Goal: Submit feedback/report problem: Submit feedback/report problem

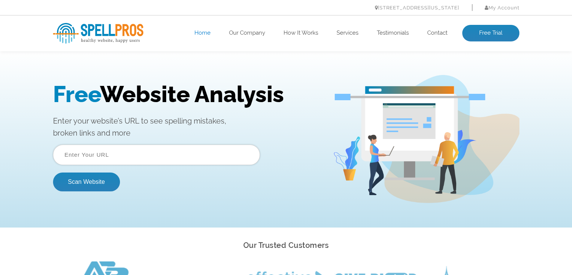
click at [129, 157] on input "text" at bounding box center [156, 154] width 207 height 20
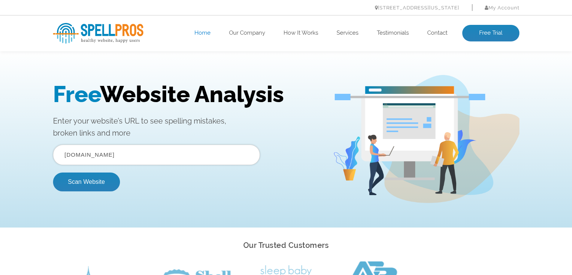
type input "columbusclassical.org"
click at [103, 181] on button "Scan Website" at bounding box center [86, 181] width 67 height 19
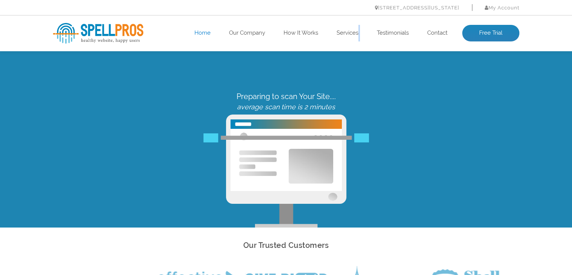
drag, startPoint x: 348, startPoint y: 85, endPoint x: 367, endPoint y: 70, distance: 24.3
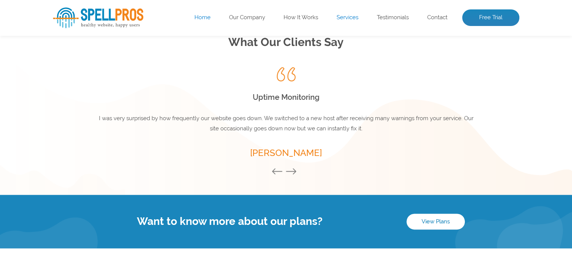
scroll to position [1067, 0]
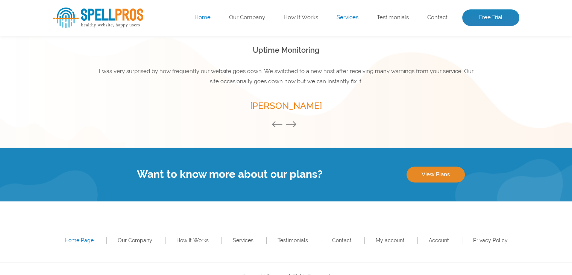
click at [438, 172] on link "View Plans" at bounding box center [436, 174] width 58 height 16
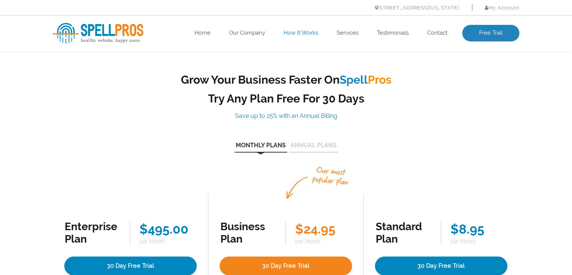
click at [304, 33] on link "How It Works" at bounding box center [301, 33] width 35 height 8
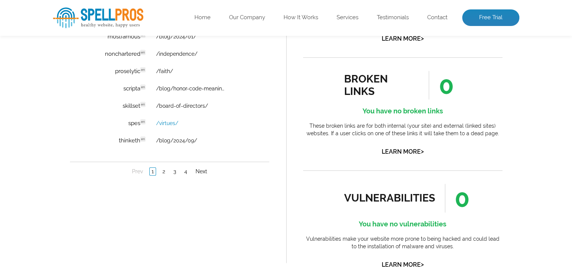
scroll to position [640, 0]
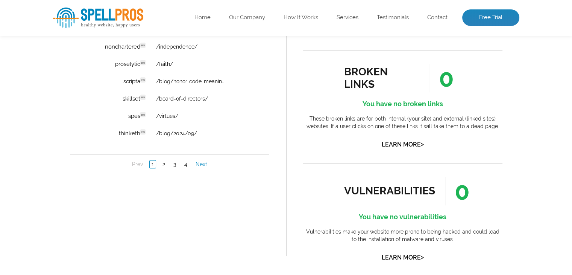
click at [204, 163] on link "Next" at bounding box center [200, 165] width 15 height 8
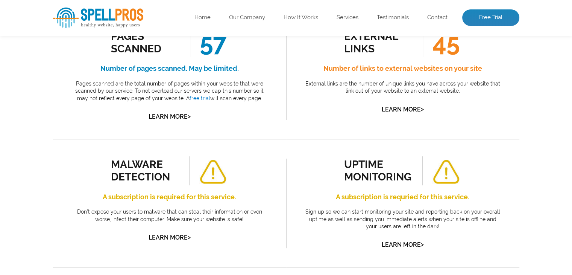
scroll to position [75, 0]
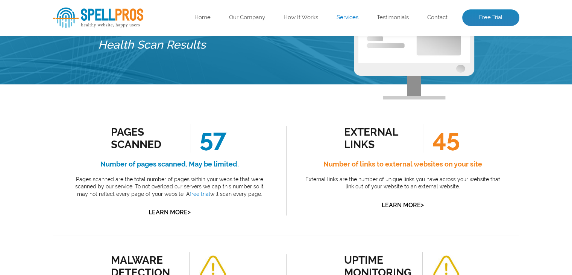
click at [345, 18] on link "Services" at bounding box center [348, 18] width 22 height 8
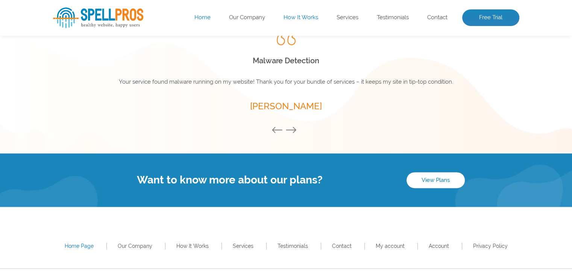
scroll to position [1080, 0]
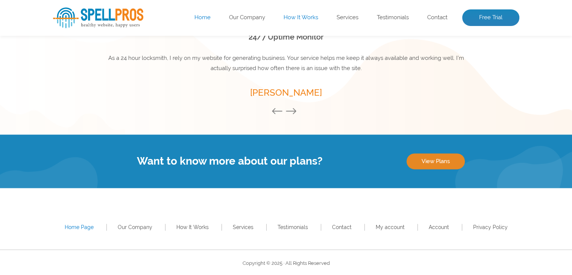
click at [438, 166] on link "View Plans" at bounding box center [436, 161] width 58 height 16
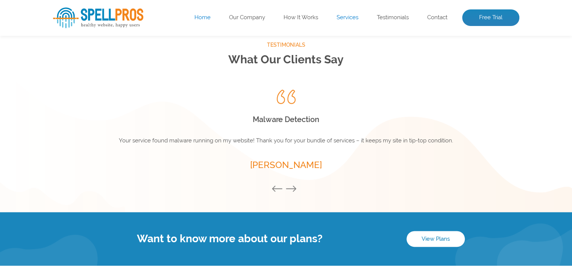
scroll to position [1081, 0]
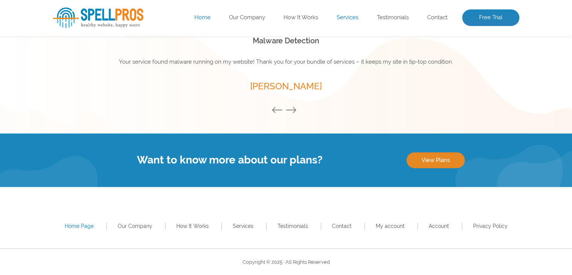
click at [417, 157] on link "View Plans" at bounding box center [436, 160] width 58 height 16
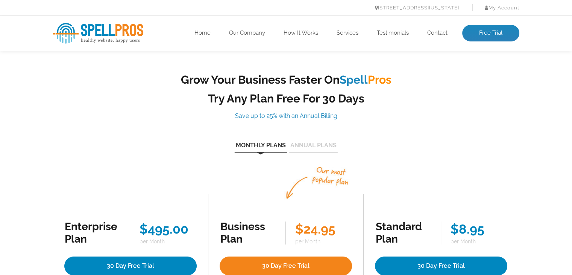
click at [328, 141] on div "Monthly Plans Annual Plans" at bounding box center [286, 146] width 467 height 12
click at [327, 143] on button "Annual Plans" at bounding box center [313, 147] width 49 height 10
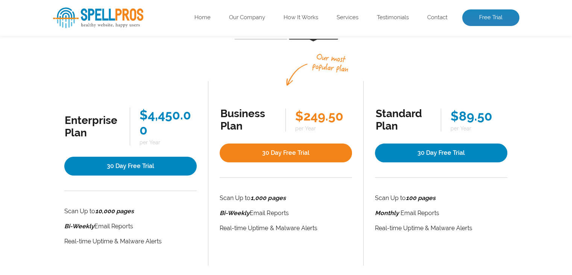
scroll to position [75, 0]
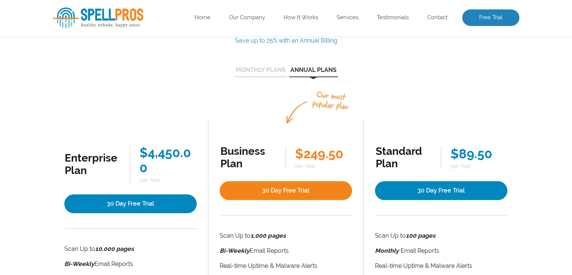
click at [277, 74] on button "Monthly Plans" at bounding box center [260, 72] width 53 height 10
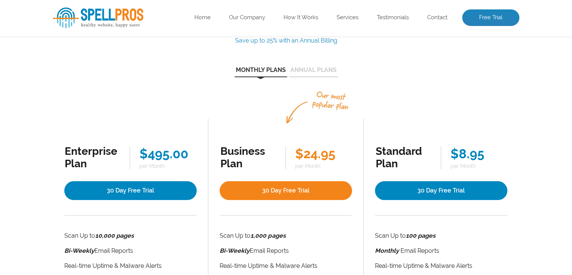
click at [305, 73] on button "Annual Plans" at bounding box center [313, 72] width 49 height 10
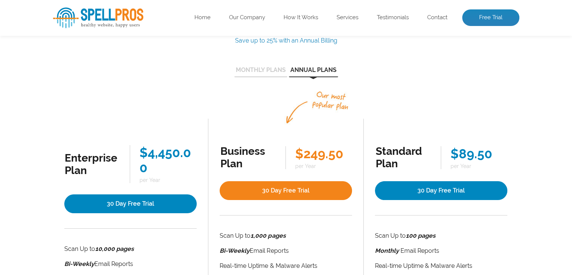
click at [266, 70] on button "Monthly Plans" at bounding box center [260, 72] width 53 height 10
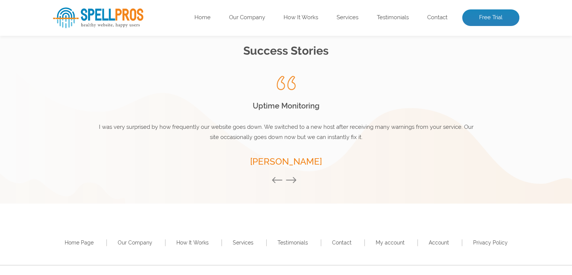
scroll to position [1070, 0]
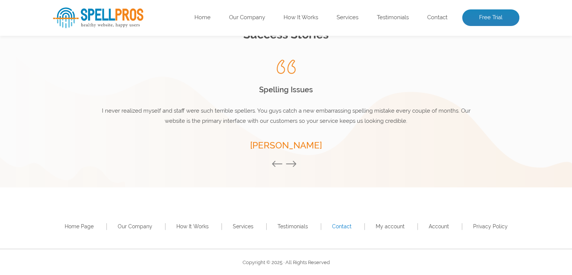
click at [342, 225] on link "Contact" at bounding box center [342, 226] width 20 height 6
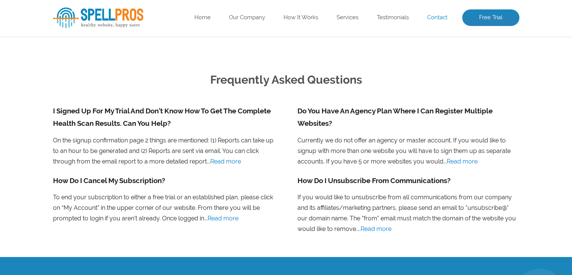
scroll to position [564, 0]
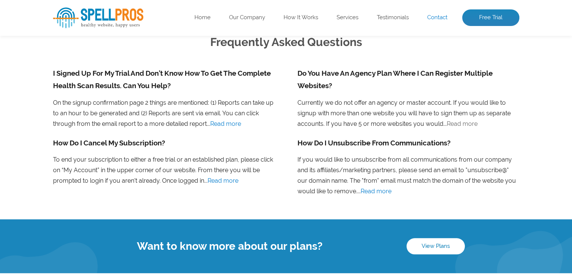
click at [448, 123] on link "Read more" at bounding box center [462, 123] width 31 height 7
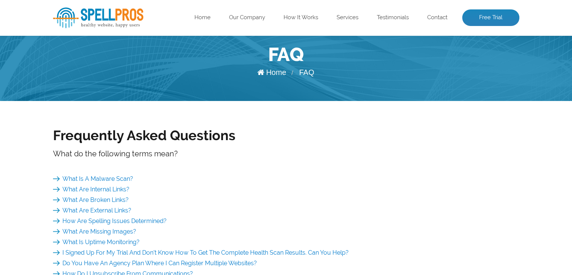
scroll to position [150, 0]
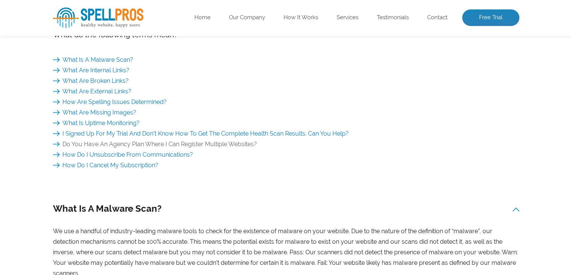
click at [239, 144] on link "Do You Have An Agency Plan Where I Can Register Multiple Websites?" at bounding box center [155, 143] width 204 height 7
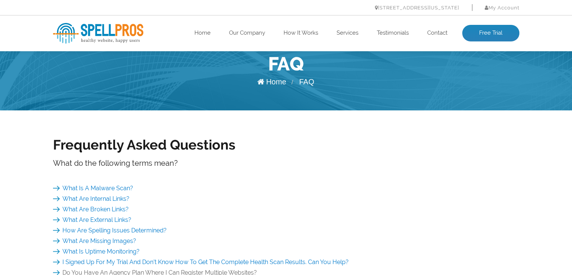
scroll to position [0, 0]
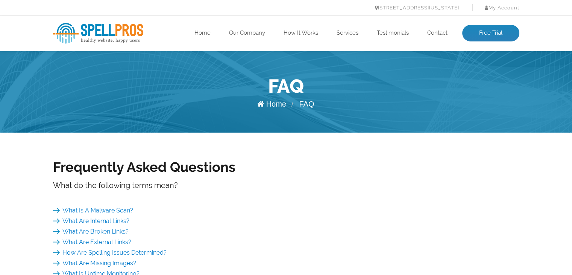
click at [95, 34] on img at bounding box center [98, 33] width 90 height 21
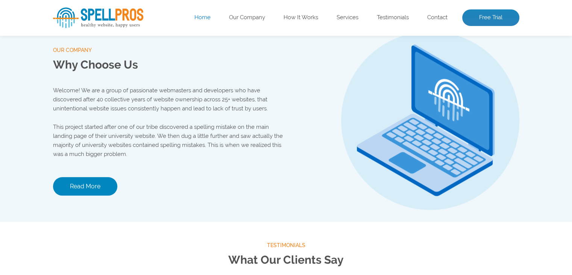
scroll to position [790, 0]
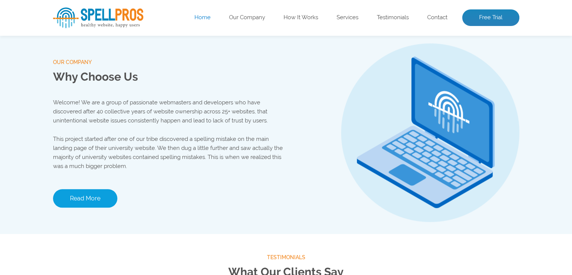
click at [109, 192] on link "Read More" at bounding box center [85, 198] width 64 height 18
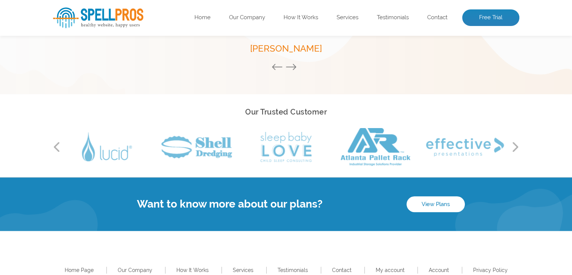
scroll to position [574, 0]
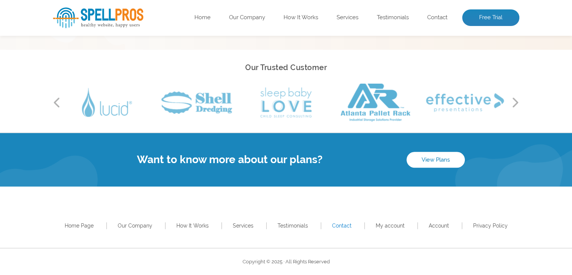
click at [343, 224] on link "Contact" at bounding box center [342, 225] width 20 height 6
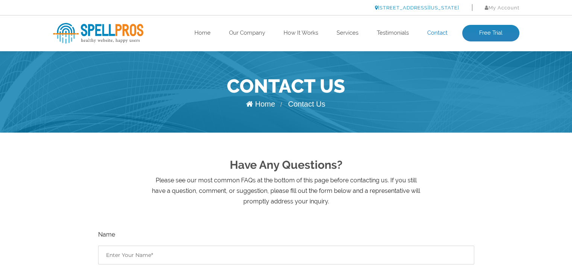
click at [375, 8] on link "[STREET_ADDRESS][US_STATE]" at bounding box center [417, 8] width 84 height 6
drag, startPoint x: 321, startPoint y: 8, endPoint x: 456, endPoint y: 9, distance: 135.1
click at [456, 9] on ul "444 E 10th St – Suite 101 New York, NY 10009 My Account Log In" at bounding box center [286, 7] width 467 height 11
copy link "[STREET_ADDRESS][US_STATE]"
click at [477, 159] on h2 "Have Any Questions?" at bounding box center [286, 165] width 467 height 20
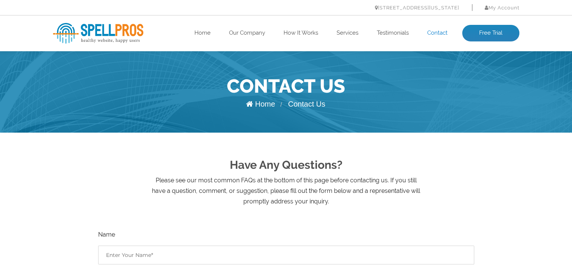
click at [110, 31] on img at bounding box center [98, 33] width 90 height 21
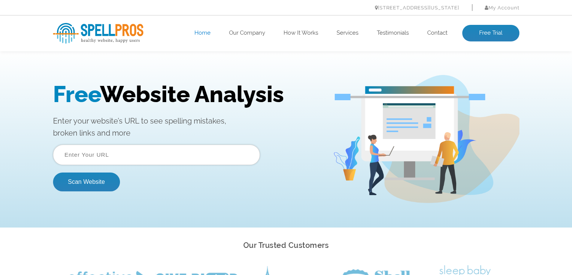
click at [186, 160] on input "text" at bounding box center [156, 154] width 207 height 20
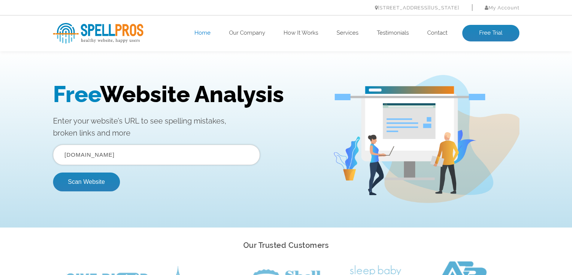
type input "[DOMAIN_NAME]"
click at [53, 172] on button "Scan Website" at bounding box center [86, 181] width 67 height 19
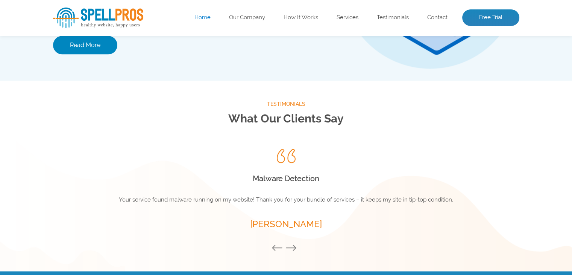
scroll to position [1081, 0]
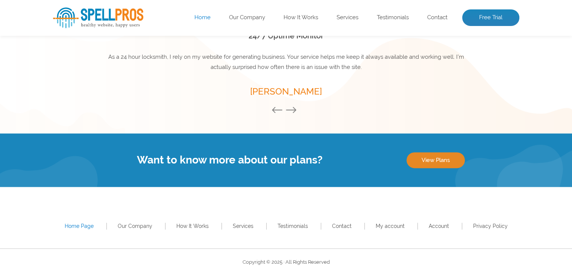
click at [434, 157] on link "View Plans" at bounding box center [436, 160] width 58 height 16
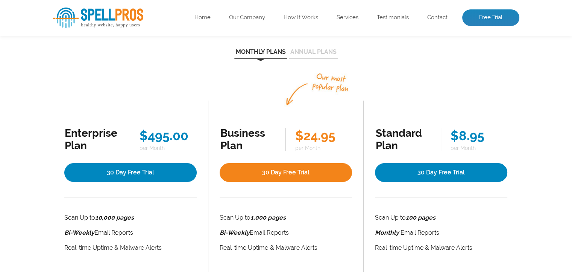
scroll to position [113, 0]
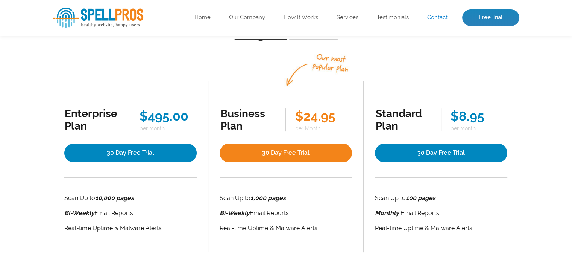
click at [435, 20] on link "Contact" at bounding box center [437, 18] width 20 height 8
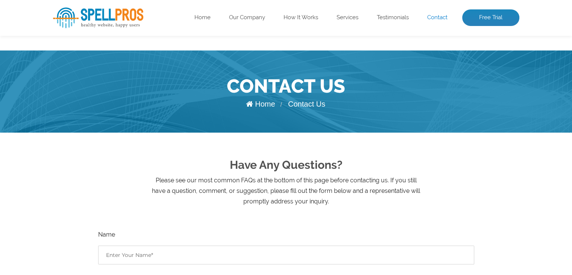
scroll to position [188, 0]
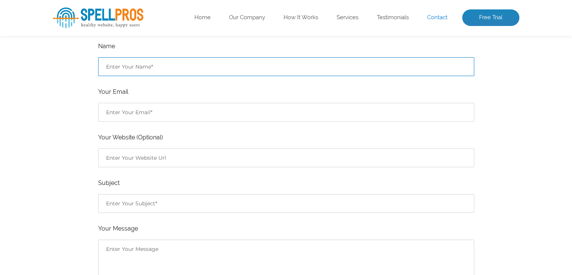
click at [176, 68] on input "Contact form" at bounding box center [286, 66] width 376 height 19
type input "[PERSON_NAME]"
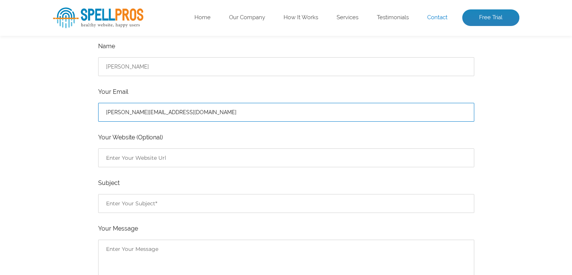
type input "[PERSON_NAME][EMAIL_ADDRESS][DOMAIN_NAME]"
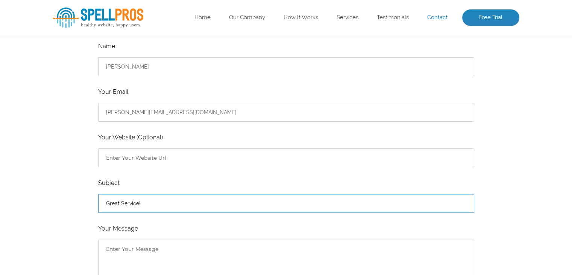
type input "Great Service!"
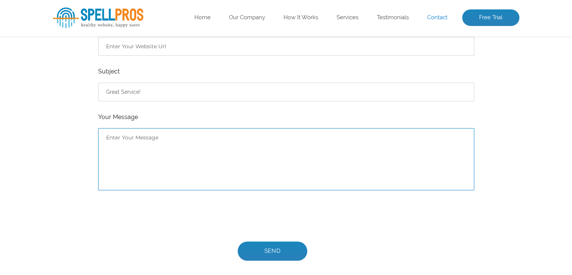
scroll to position [301, 0]
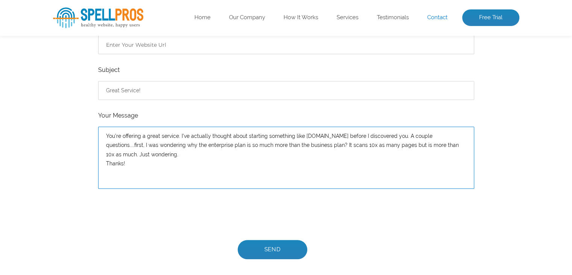
type textarea "You're offering a great service. I've actually thought about starting something…"
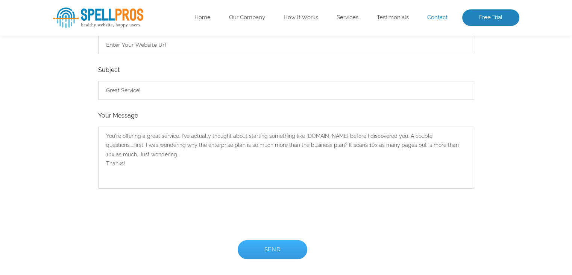
click at [277, 252] on input "Send" at bounding box center [273, 249] width 70 height 19
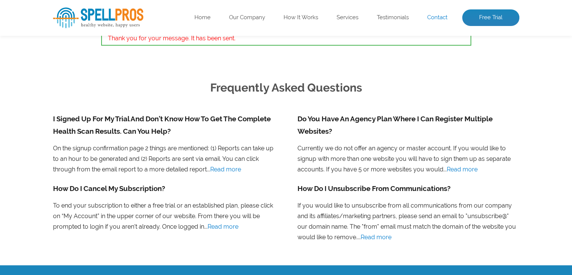
scroll to position [602, 0]
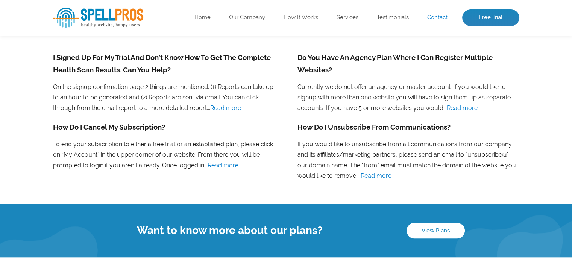
click at [93, 3] on div "healthy website. happy users. Home Our Company How It Works Services Testimonia…" at bounding box center [286, 18] width 572 height 36
click at [89, 12] on img at bounding box center [98, 18] width 90 height 21
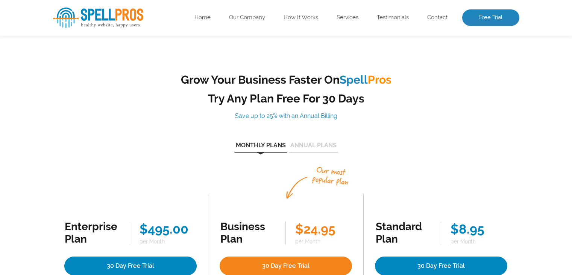
scroll to position [113, 0]
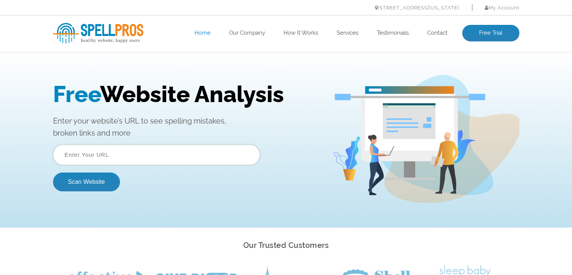
click at [163, 154] on input "text" at bounding box center [156, 154] width 207 height 20
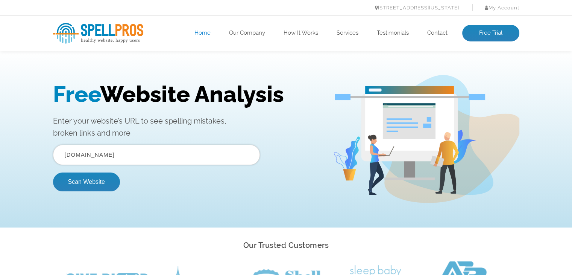
type input "paideiagraphics.com"
click at [53, 172] on button "Scan Website" at bounding box center [86, 181] width 67 height 19
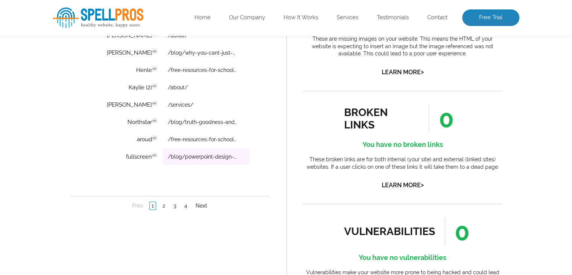
scroll to position [602, 0]
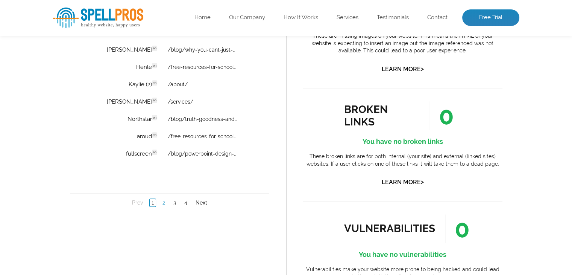
click at [163, 199] on link "2" at bounding box center [163, 203] width 6 height 8
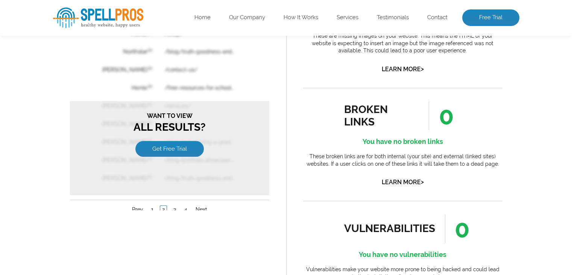
scroll to position [0, 0]
click at [91, 94] on table "Error Word Website Page [PERSON_NAME] en / [PERSON_NAME] en /blog/ Northstar en…" at bounding box center [169, 87] width 162 height 199
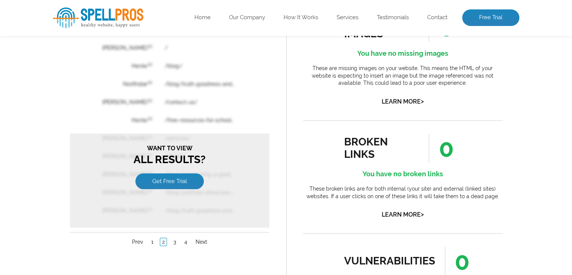
scroll to position [602, 0]
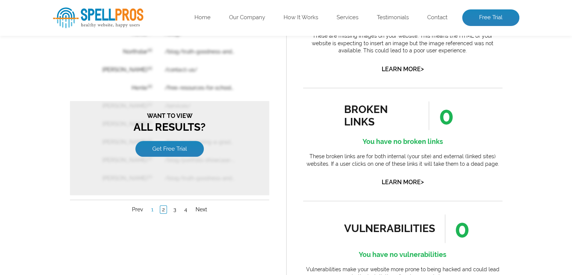
click at [150, 206] on link "1" at bounding box center [152, 210] width 6 height 8
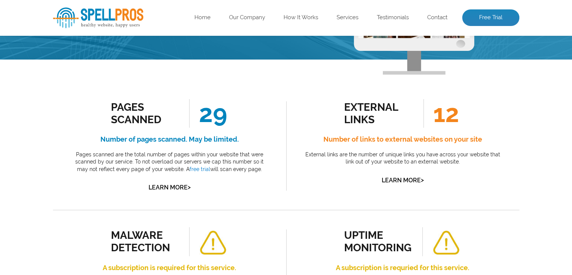
scroll to position [0, 0]
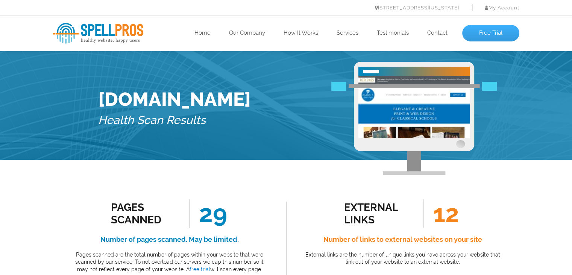
click at [486, 30] on link "Free Trial" at bounding box center [490, 33] width 57 height 17
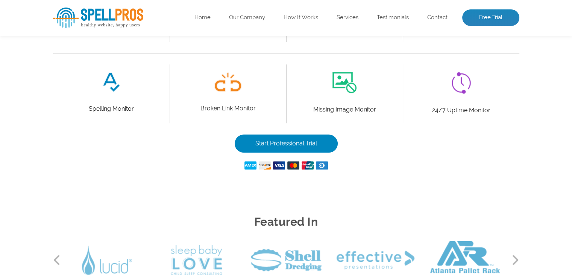
scroll to position [564, 0]
